Goal: Find specific fact: Find specific fact

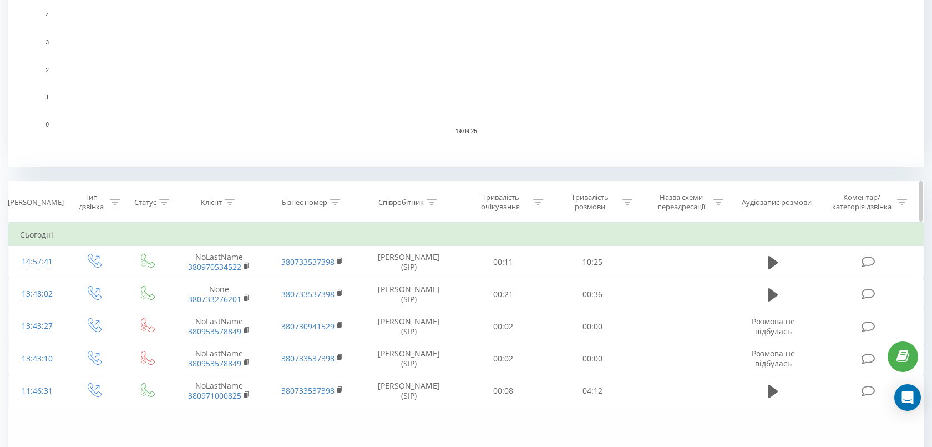
scroll to position [303, 0]
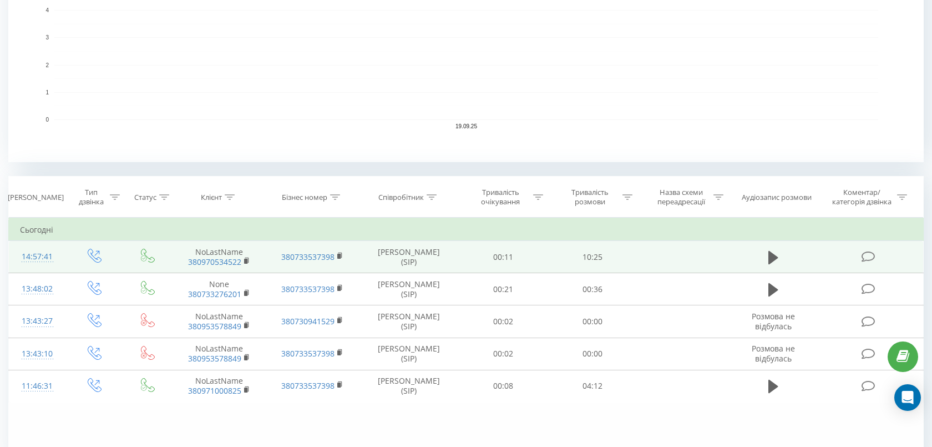
click at [47, 256] on div "14:57:41" at bounding box center [37, 257] width 35 height 22
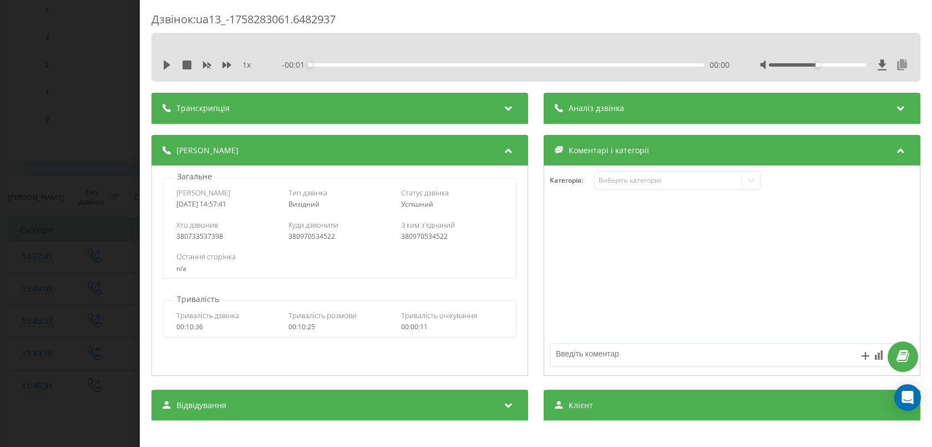
click at [897, 62] on icon at bounding box center [901, 64] width 13 height 11
